Goal: Navigation & Orientation: Find specific page/section

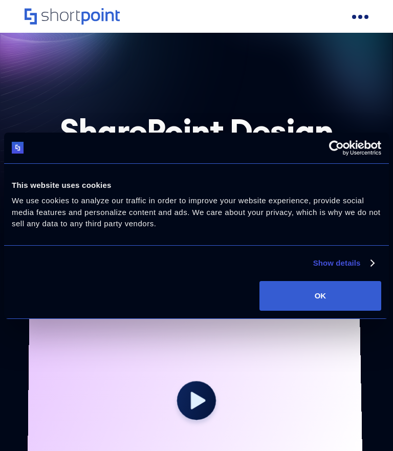
click at [348, 311] on button "OK" at bounding box center [321, 296] width 122 height 30
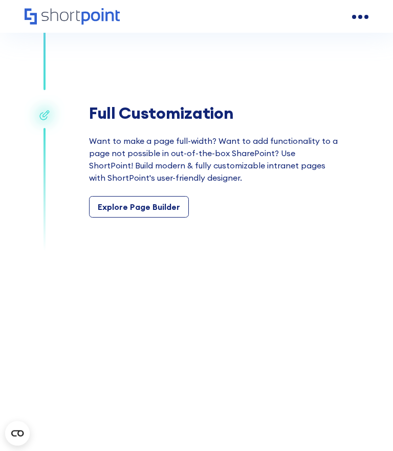
scroll to position [1712, 0]
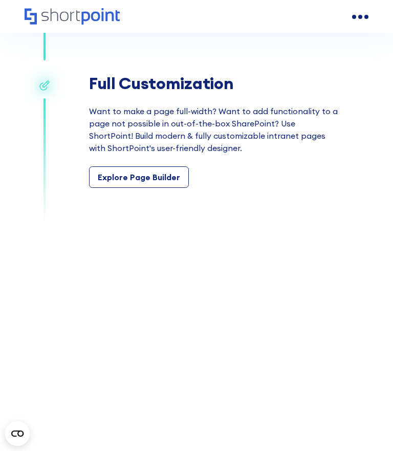
click at [262, 173] on div "Explore Page Builder" at bounding box center [215, 177] width 252 height 22
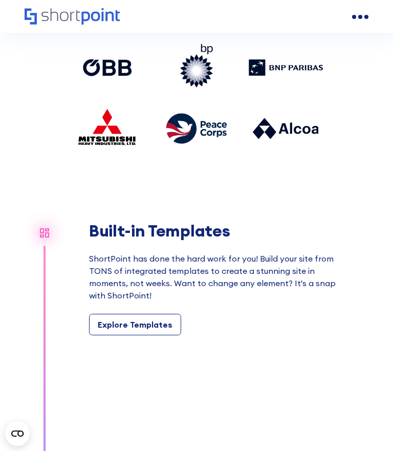
scroll to position [688, 0]
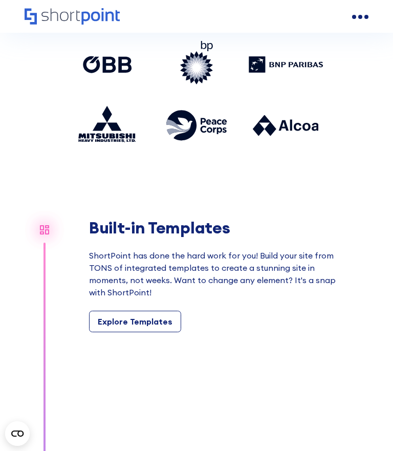
click at [137, 321] on div "Explore Templates" at bounding box center [135, 321] width 75 height 12
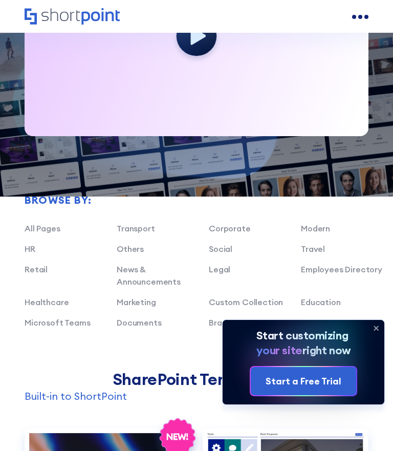
scroll to position [311, 0]
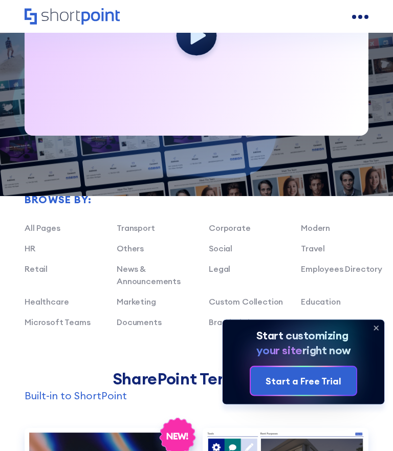
click at [378, 336] on icon at bounding box center [376, 328] width 16 height 16
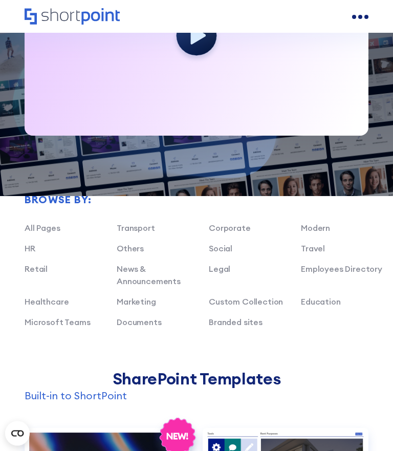
scroll to position [310, 0]
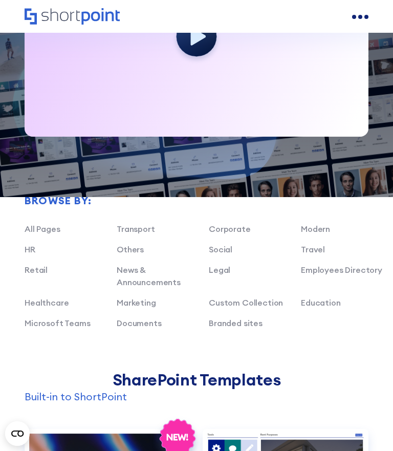
click at [377, 383] on icon at bounding box center [373, 355] width 74 height 66
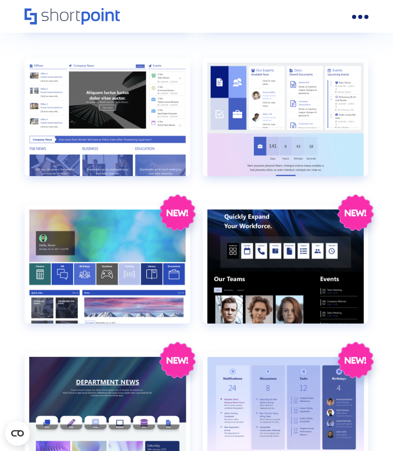
scroll to position [1417, 0]
